Goal: Entertainment & Leisure: Consume media (video, audio)

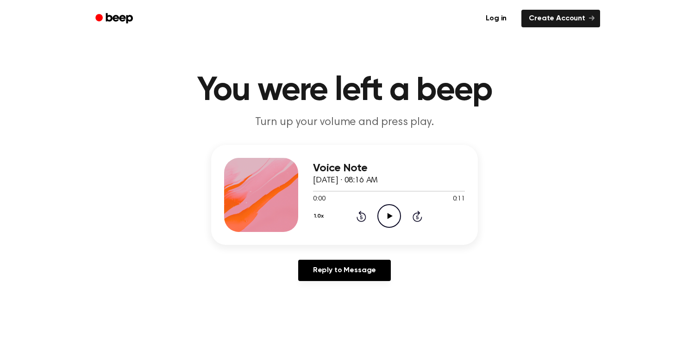
click at [385, 220] on icon "Play Audio" at bounding box center [389, 216] width 24 height 24
click at [389, 219] on icon "Play Audio" at bounding box center [389, 216] width 24 height 24
click at [390, 218] on icon "Play Audio" at bounding box center [389, 216] width 24 height 24
click at [381, 225] on icon "Play Audio" at bounding box center [389, 216] width 24 height 24
click at [388, 207] on icon "Play Audio" at bounding box center [389, 216] width 24 height 24
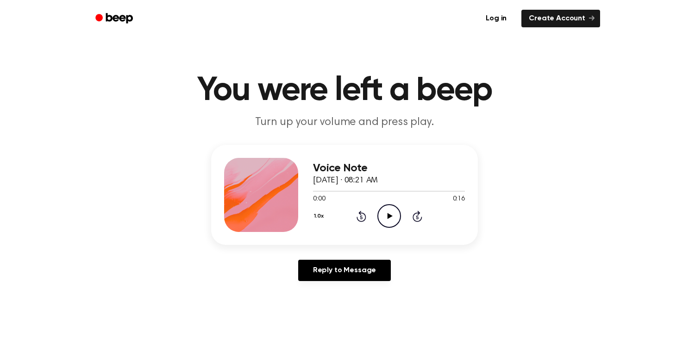
click at [387, 211] on icon "Play Audio" at bounding box center [389, 216] width 24 height 24
click at [358, 212] on icon "Rewind 5 seconds" at bounding box center [361, 216] width 10 height 12
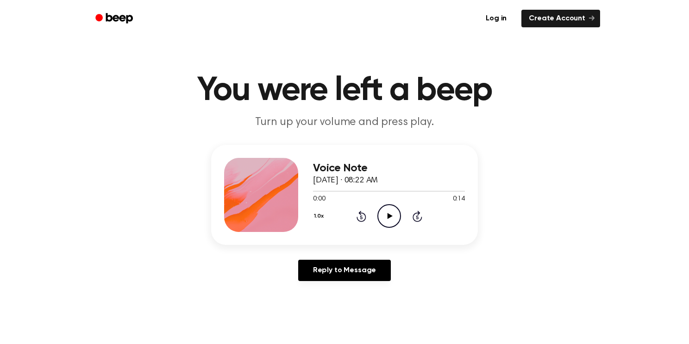
click at [385, 214] on icon "Play Audio" at bounding box center [389, 216] width 24 height 24
